Goal: Task Accomplishment & Management: Manage account settings

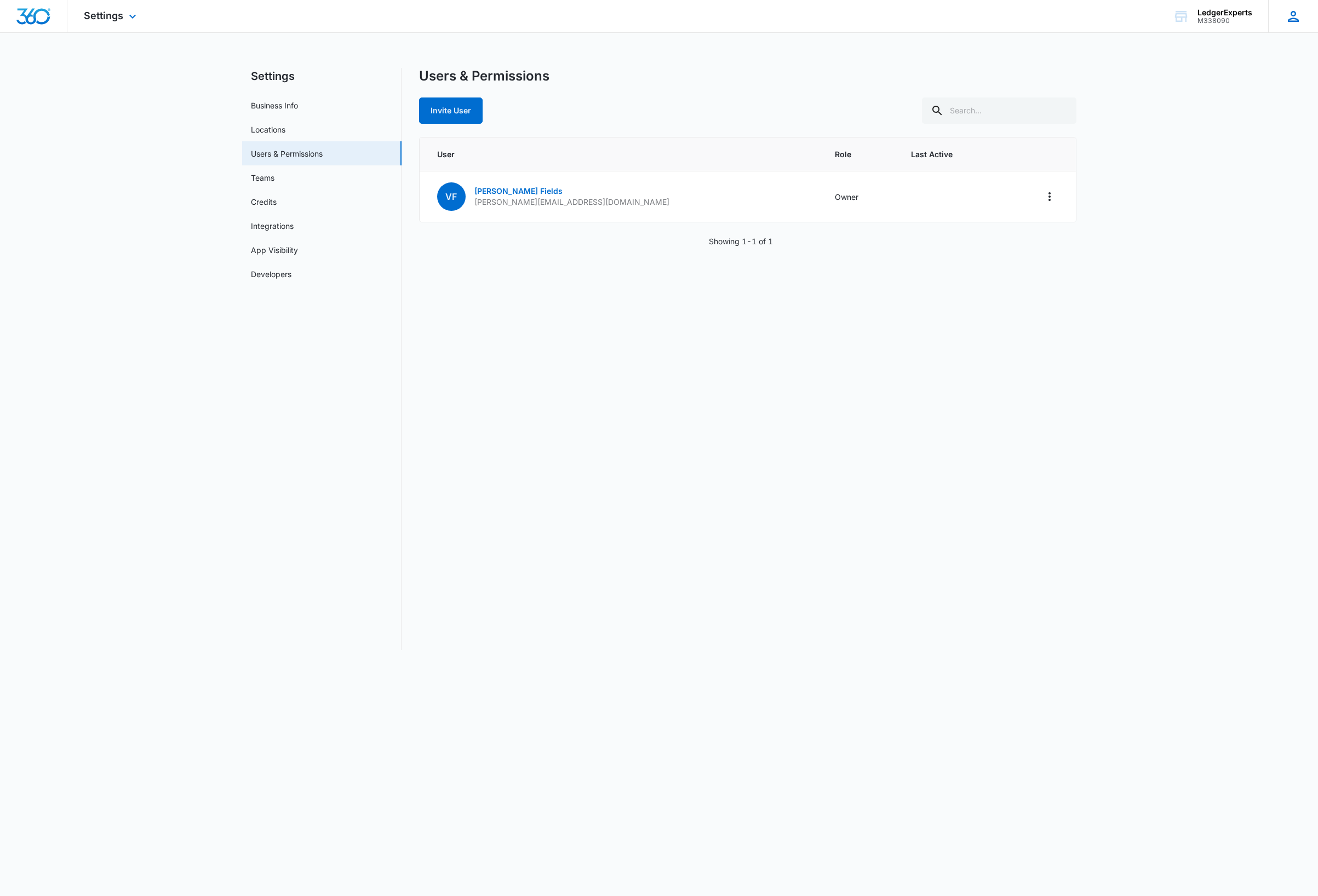
click at [1295, 22] on icon at bounding box center [1293, 16] width 16 height 16
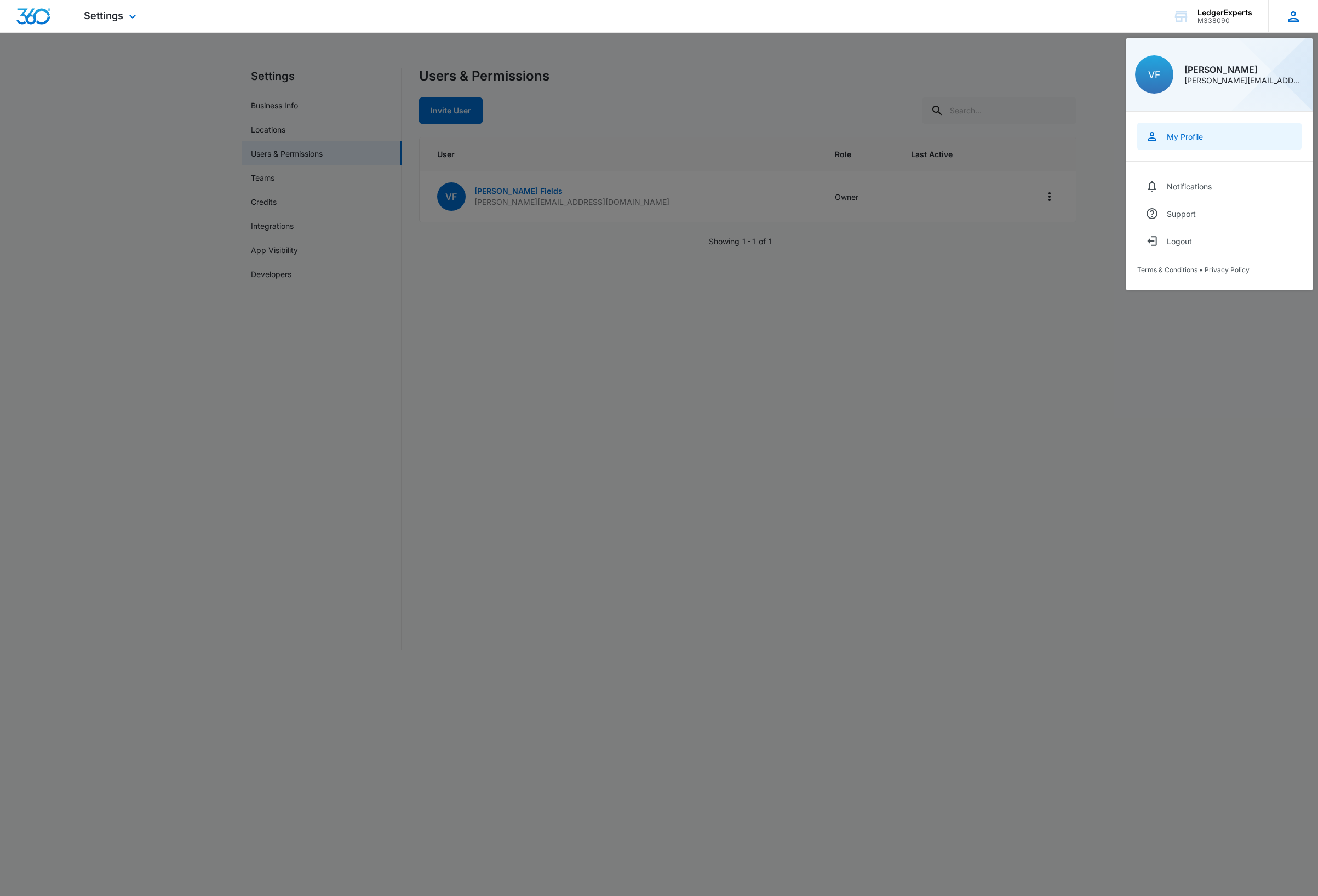
click at [1191, 138] on div "My Profile" at bounding box center [1185, 136] width 36 height 9
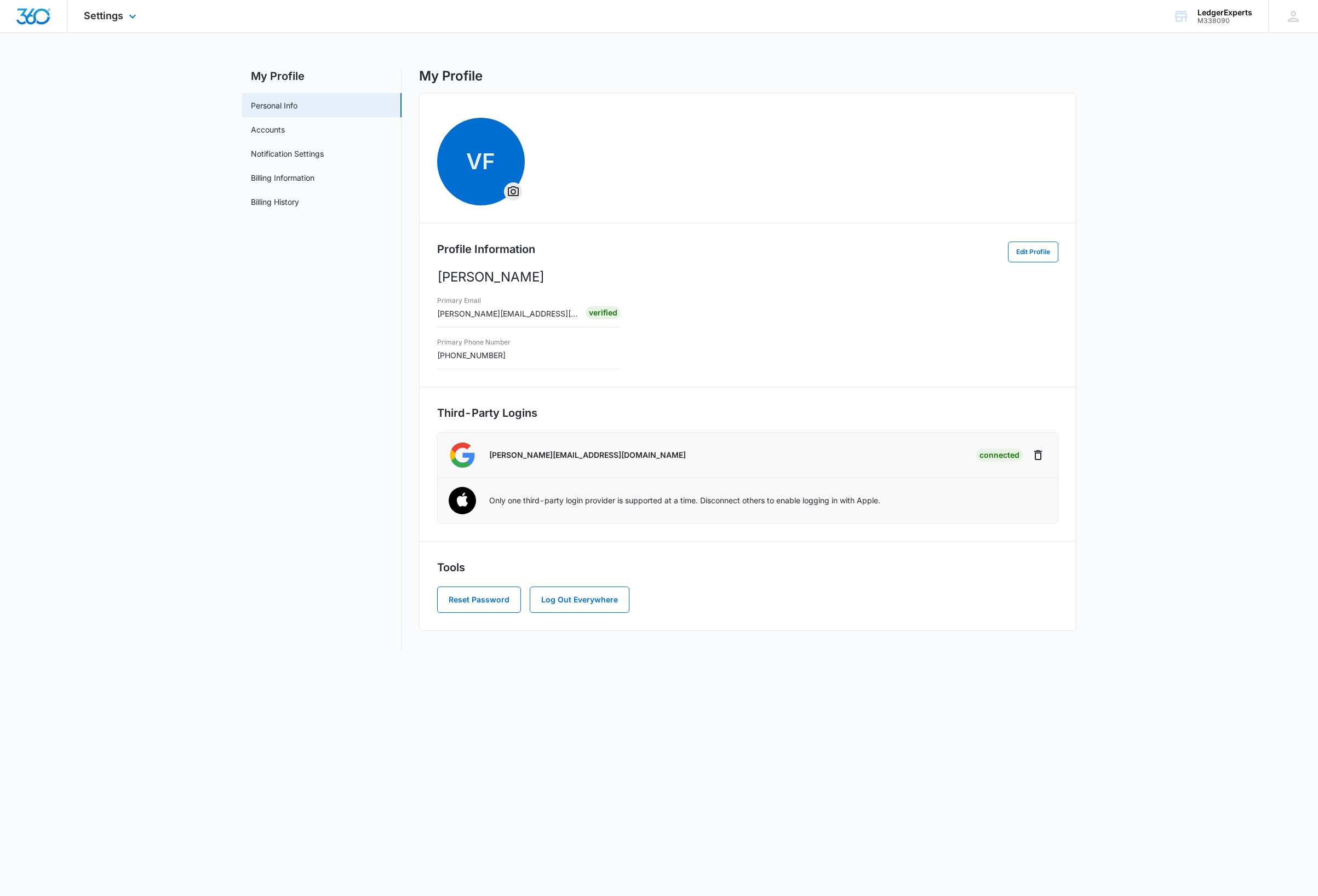
click at [19, 12] on img "Dashboard" at bounding box center [34, 16] width 35 height 16
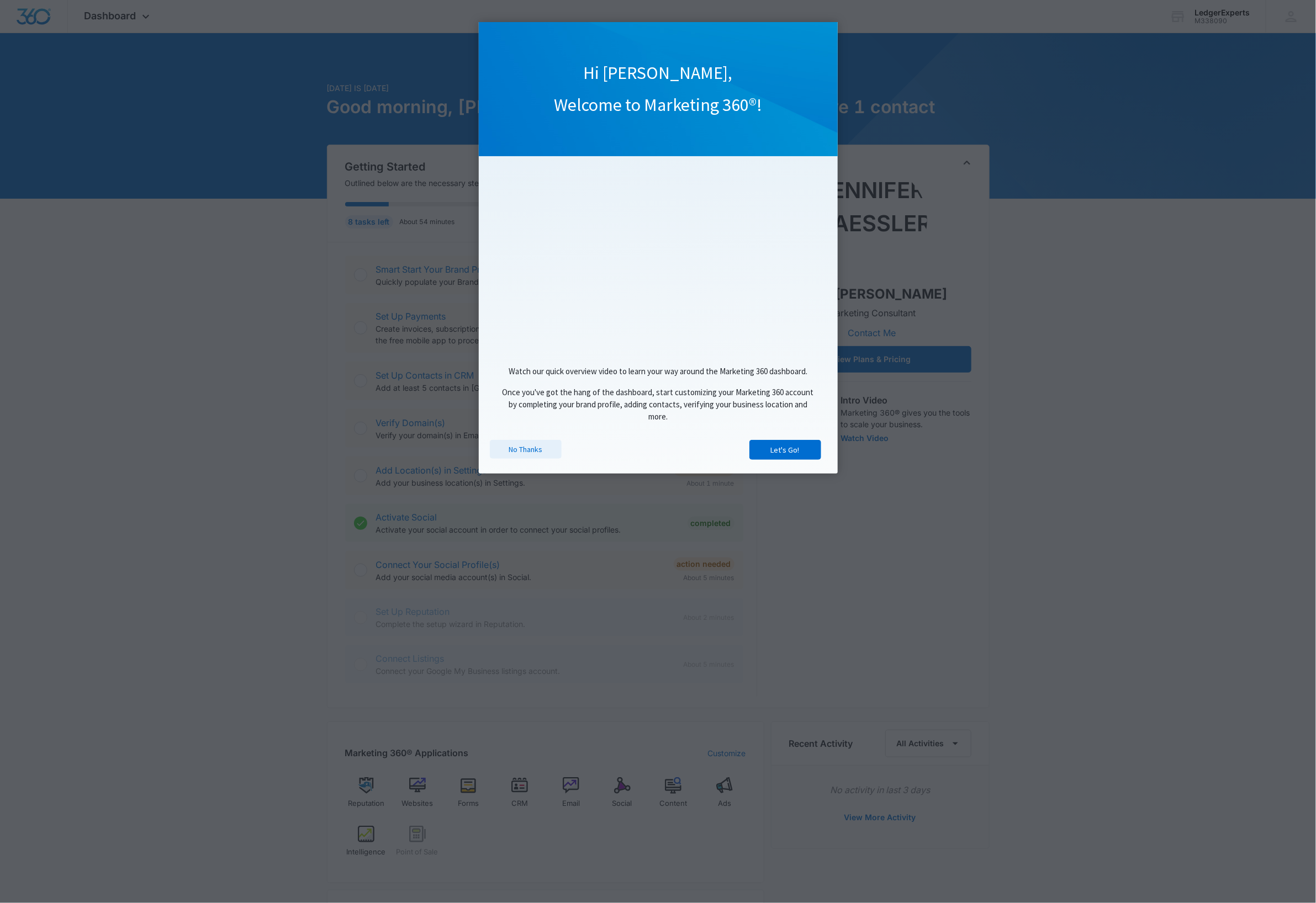
click at [533, 453] on link "No Thanks" at bounding box center [526, 450] width 72 height 19
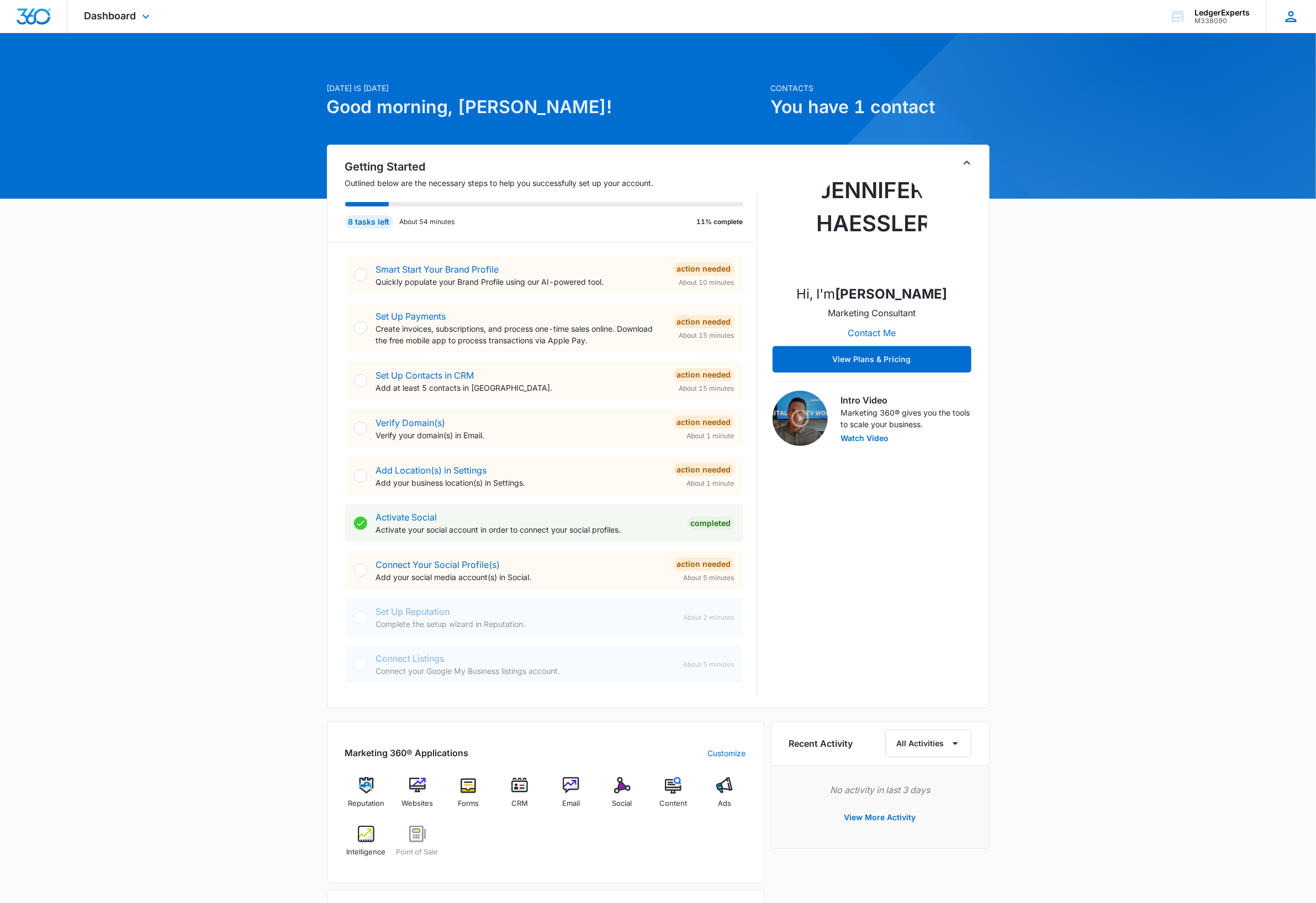
click at [1296, 20] on icon at bounding box center [1291, 16] width 11 height 11
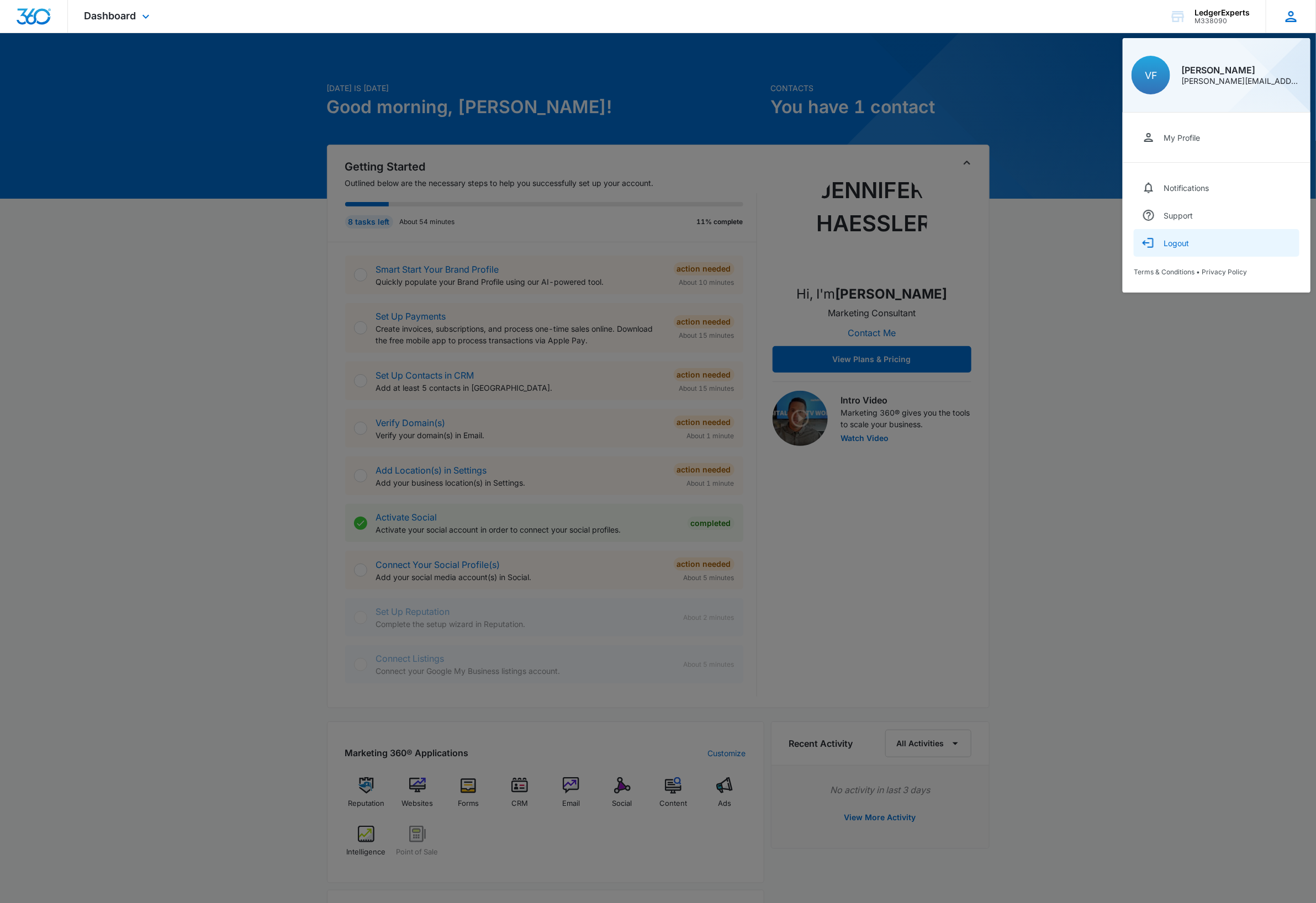
click at [1173, 239] on div "Logout" at bounding box center [1176, 243] width 25 height 9
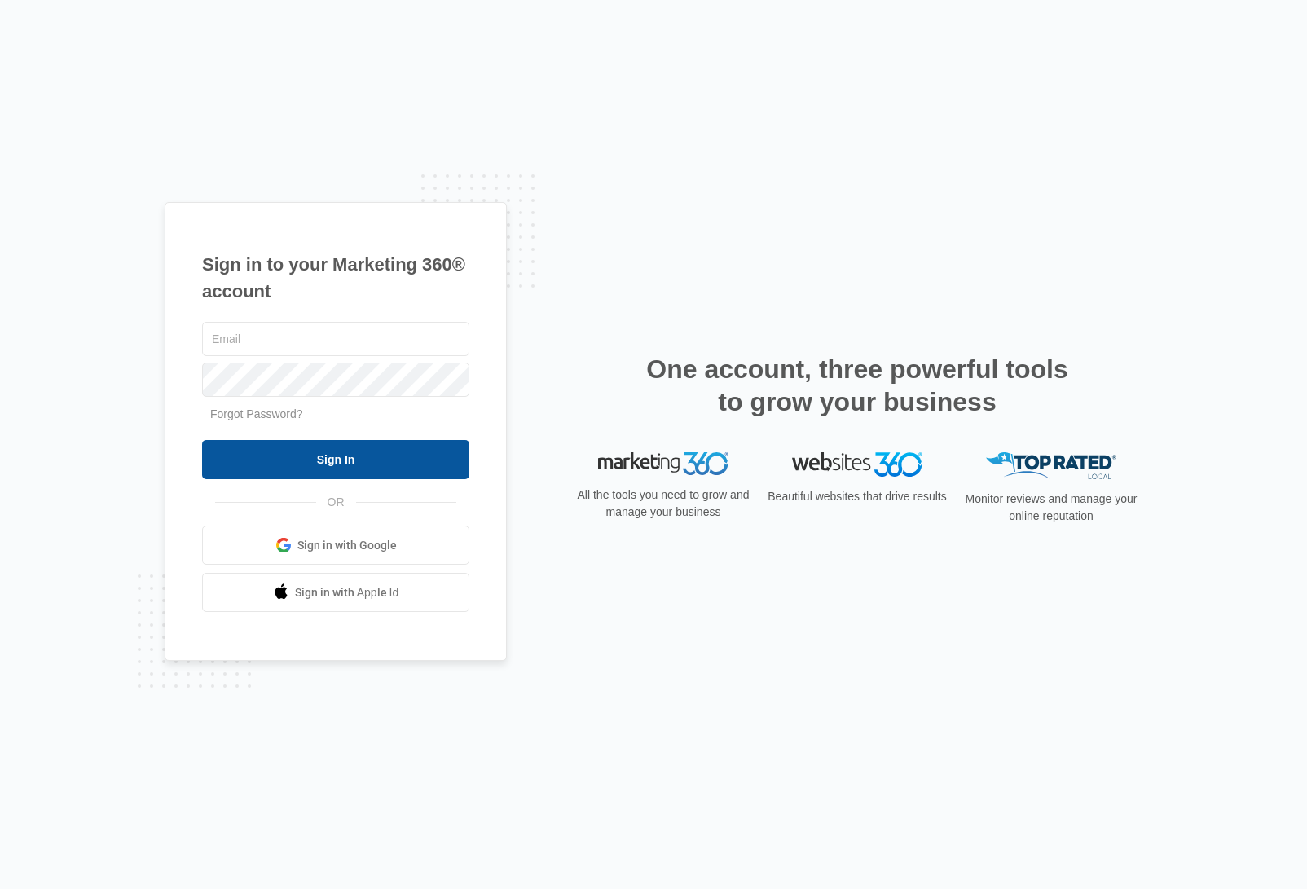
type input "dave@madwire.com"
click at [337, 459] on input "Sign In" at bounding box center [335, 459] width 267 height 39
